Goal: Navigation & Orientation: Understand site structure

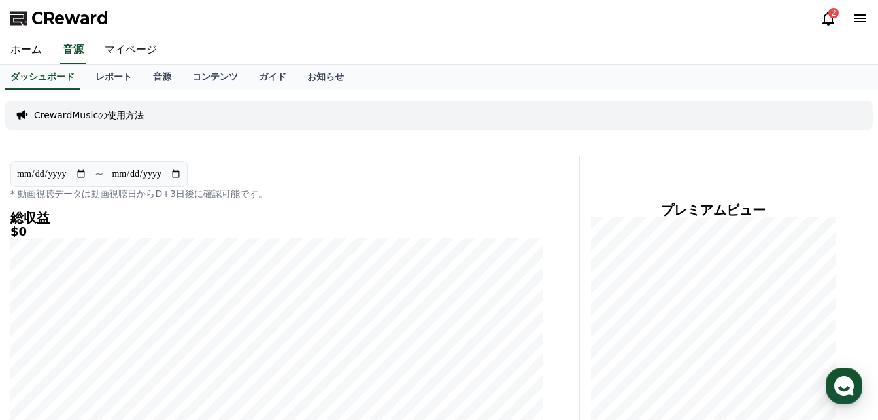
click at [97, 46] on link "マイページ" at bounding box center [130, 50] width 73 height 27
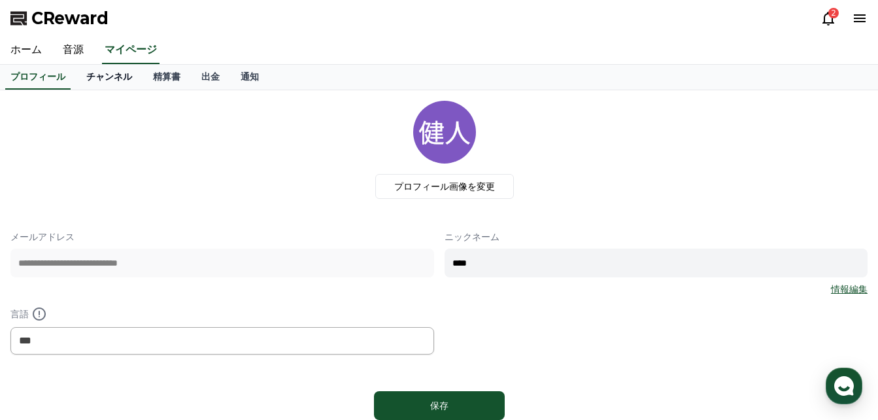
click at [103, 75] on link "チャンネル" at bounding box center [109, 77] width 67 height 25
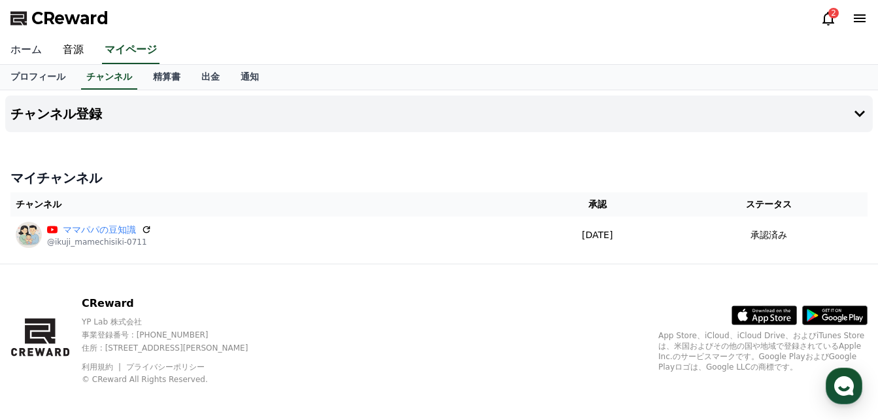
click at [15, 54] on link "ホーム" at bounding box center [26, 50] width 52 height 27
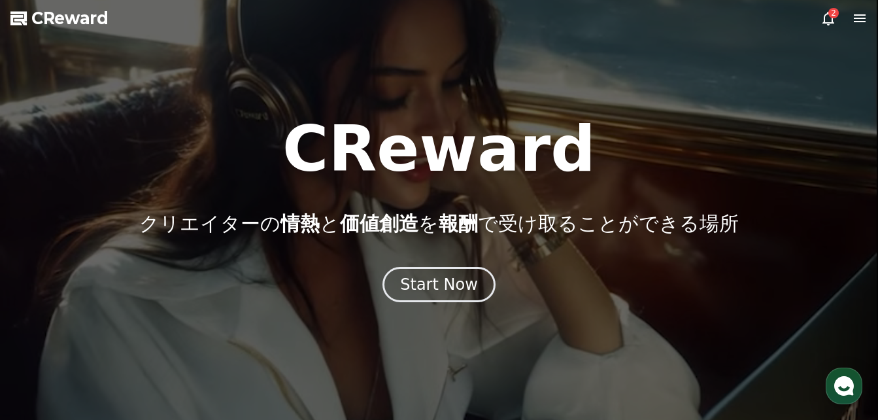
click at [830, 14] on div "2" at bounding box center [833, 13] width 10 height 10
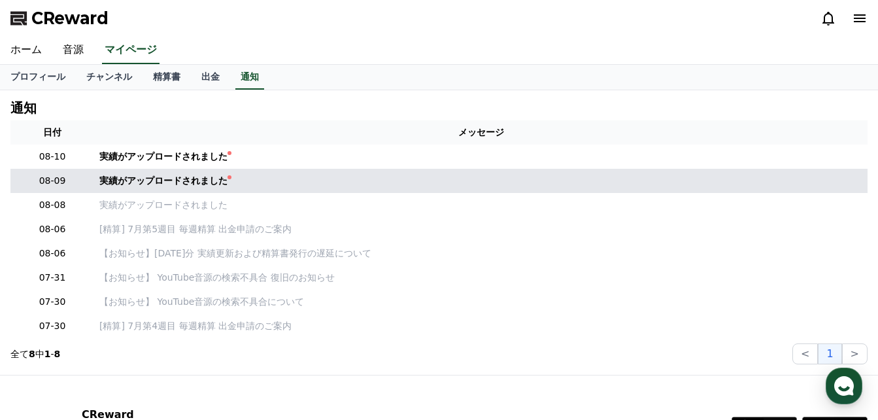
click at [120, 189] on td "実績がアップロードされました" at bounding box center [480, 181] width 773 height 24
click at [126, 178] on div "実績がアップロードされました" at bounding box center [163, 181] width 128 height 14
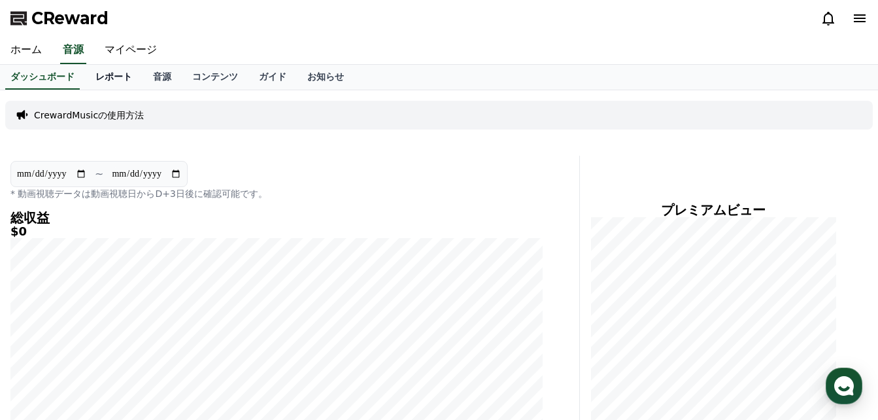
click at [88, 78] on link "レポート" at bounding box center [114, 77] width 58 height 25
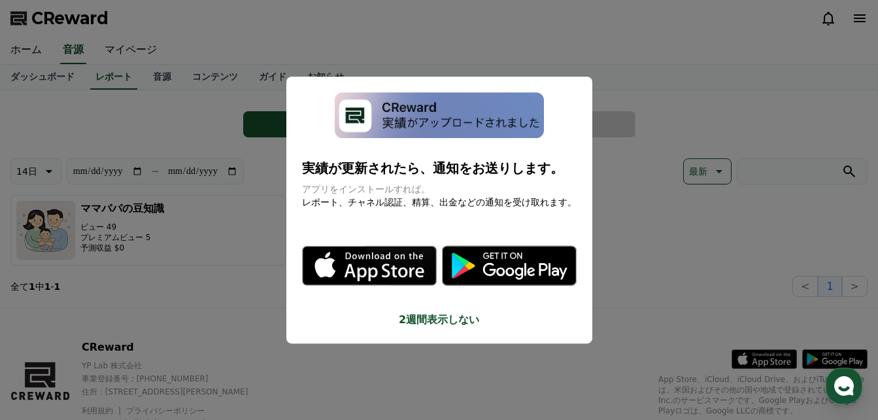
click at [115, 131] on button "close modal" at bounding box center [439, 210] width 878 height 420
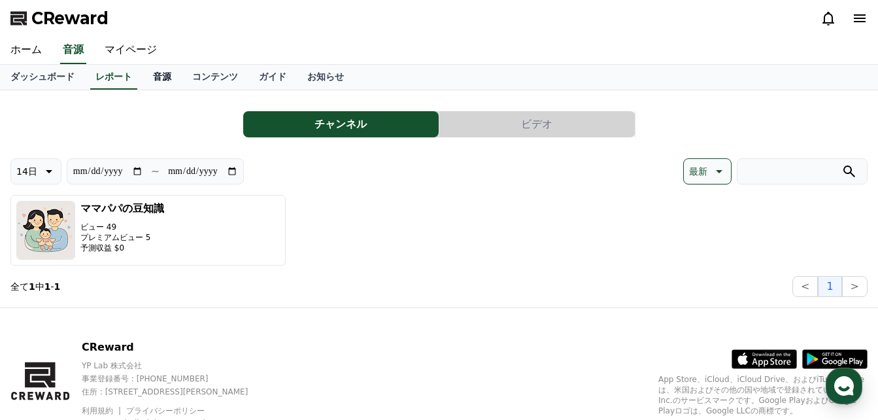
click at [143, 80] on link "音源" at bounding box center [162, 77] width 39 height 25
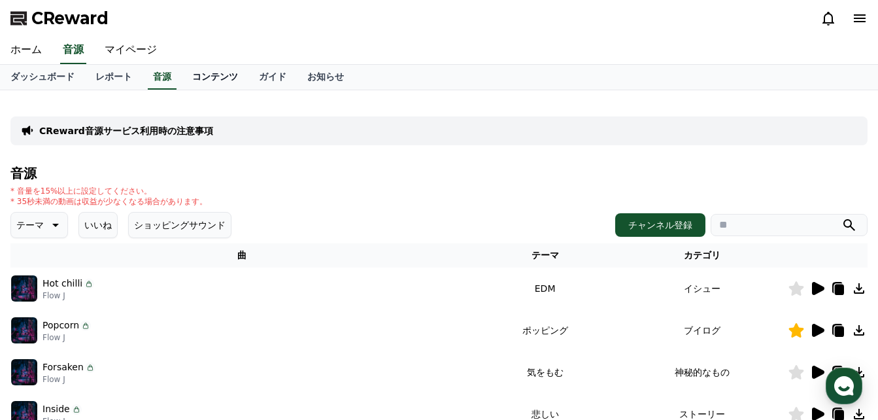
click at [194, 71] on link "コンテンツ" at bounding box center [215, 77] width 67 height 25
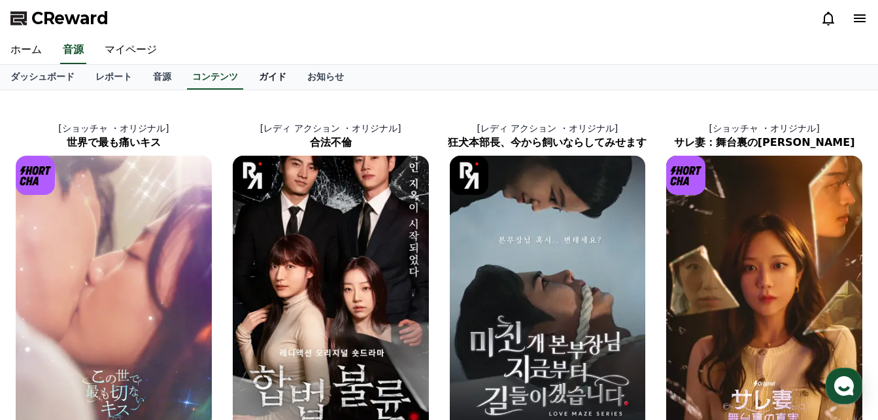
click at [248, 73] on link "ガイド" at bounding box center [272, 77] width 48 height 25
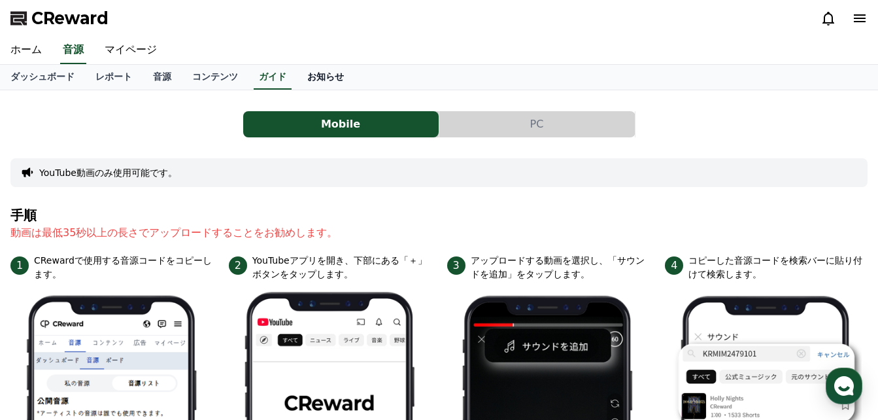
click at [297, 71] on link "お知らせ" at bounding box center [326, 77] width 58 height 25
